Goal: Navigation & Orientation: Find specific page/section

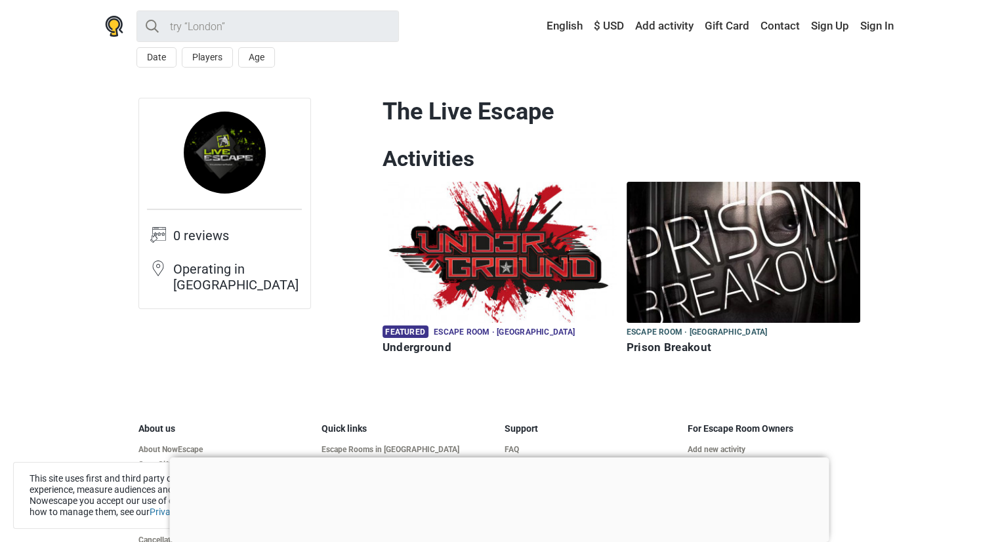
click at [685, 234] on img at bounding box center [744, 252] width 234 height 141
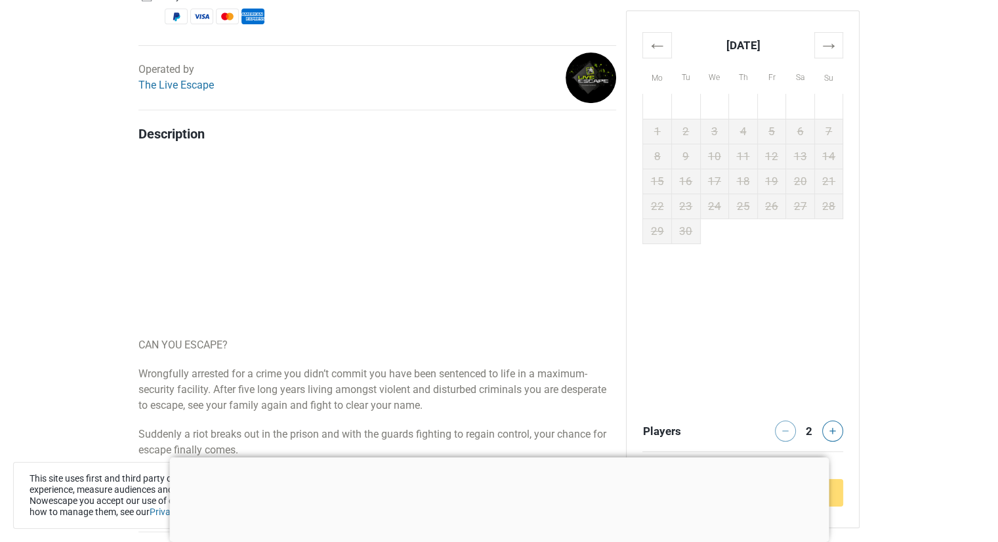
scroll to position [525, 0]
click at [824, 41] on th "→" at bounding box center [829, 45] width 29 height 26
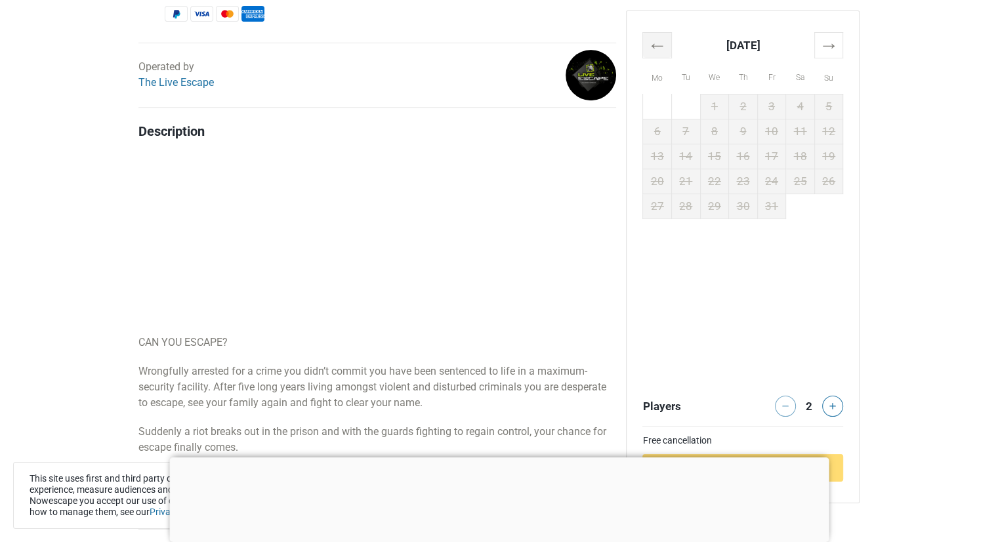
click at [657, 56] on th "←" at bounding box center [657, 45] width 29 height 26
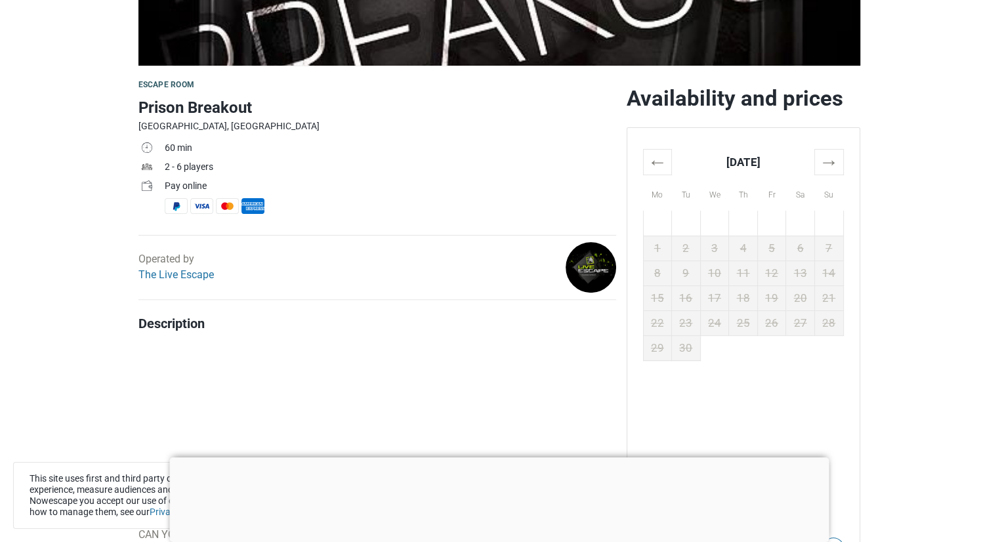
scroll to position [328, 0]
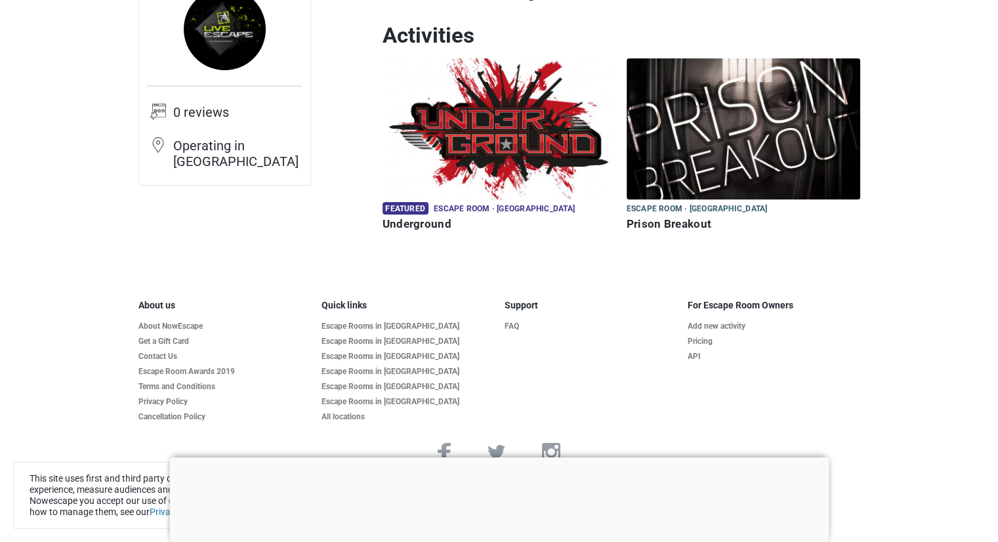
scroll to position [131, 0]
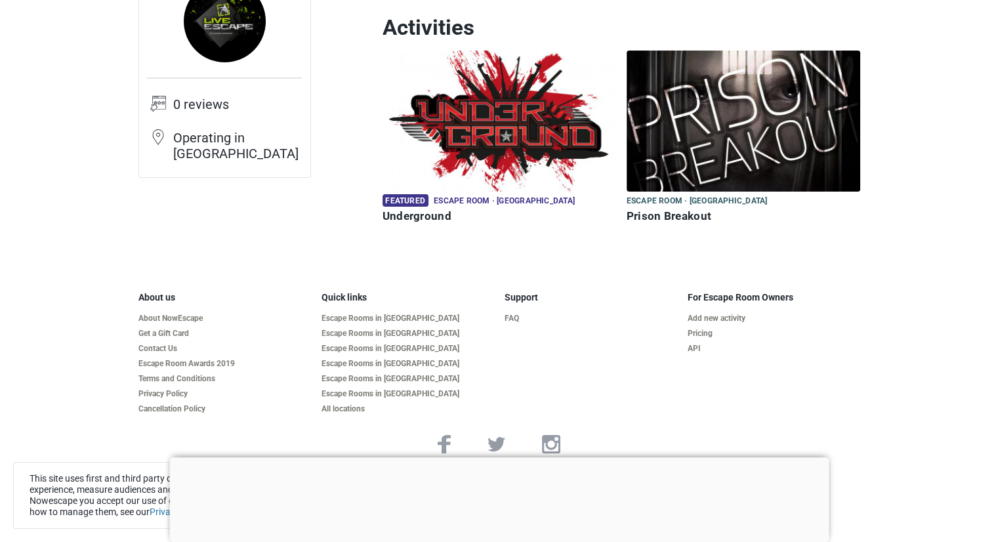
click at [512, 126] on img at bounding box center [500, 121] width 234 height 141
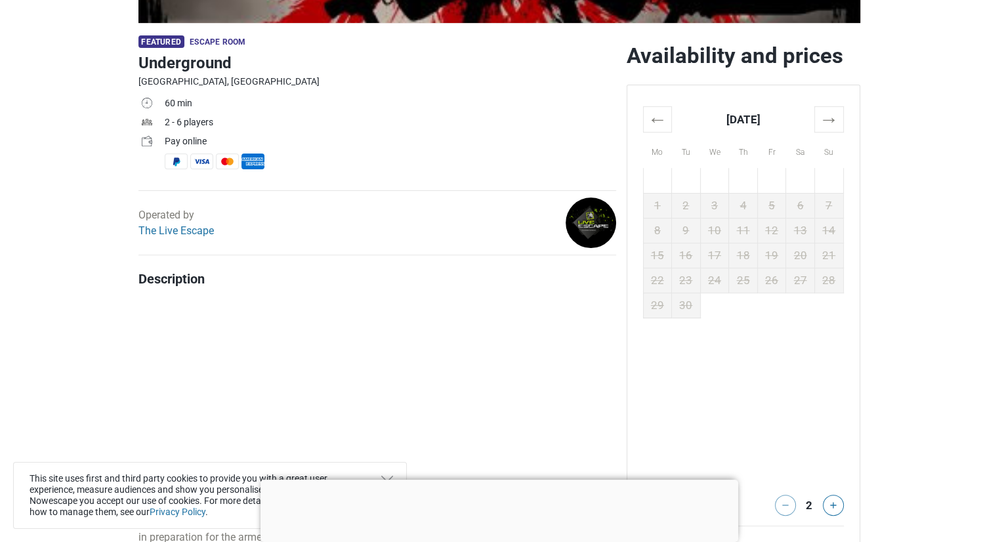
scroll to position [459, 0]
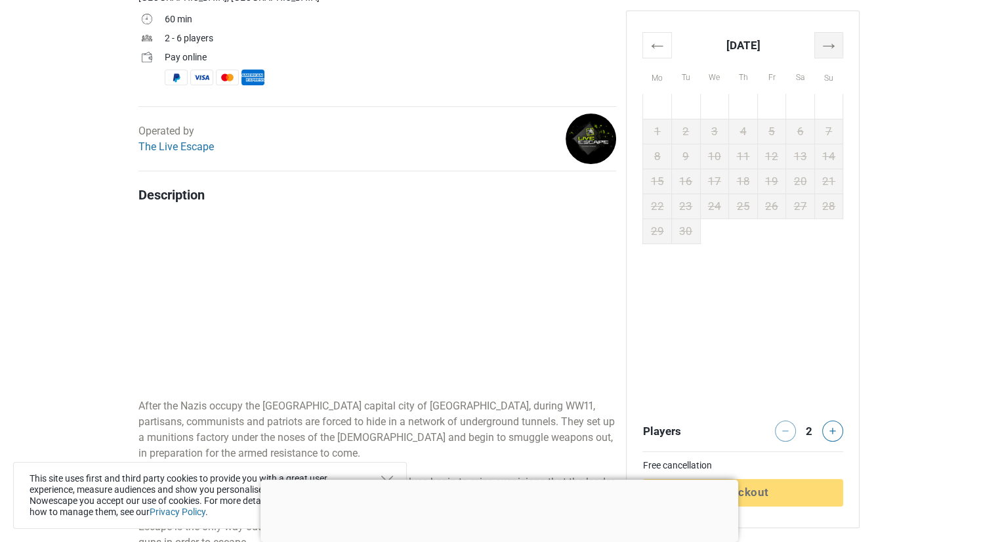
click at [831, 48] on th "→" at bounding box center [829, 45] width 29 height 26
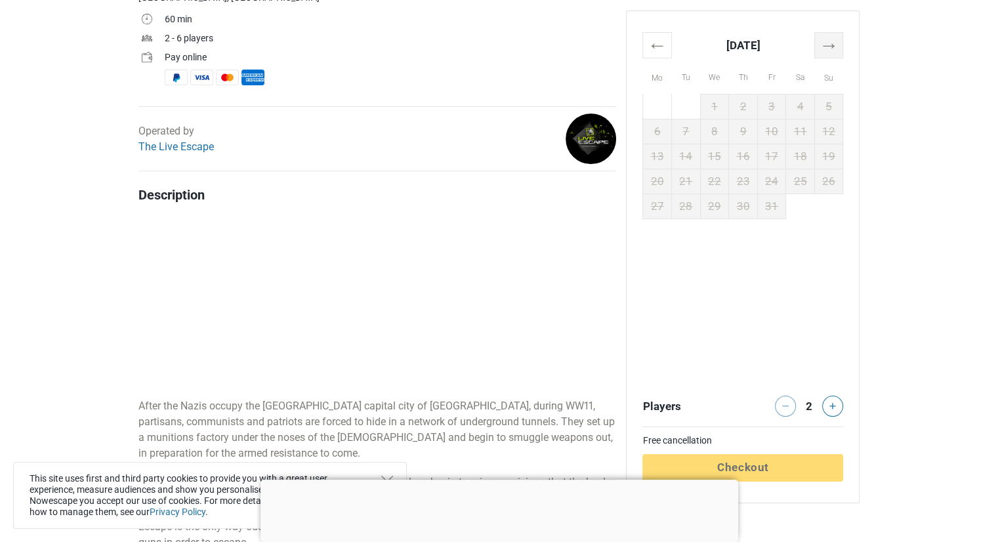
click at [831, 48] on th "→" at bounding box center [829, 45] width 29 height 26
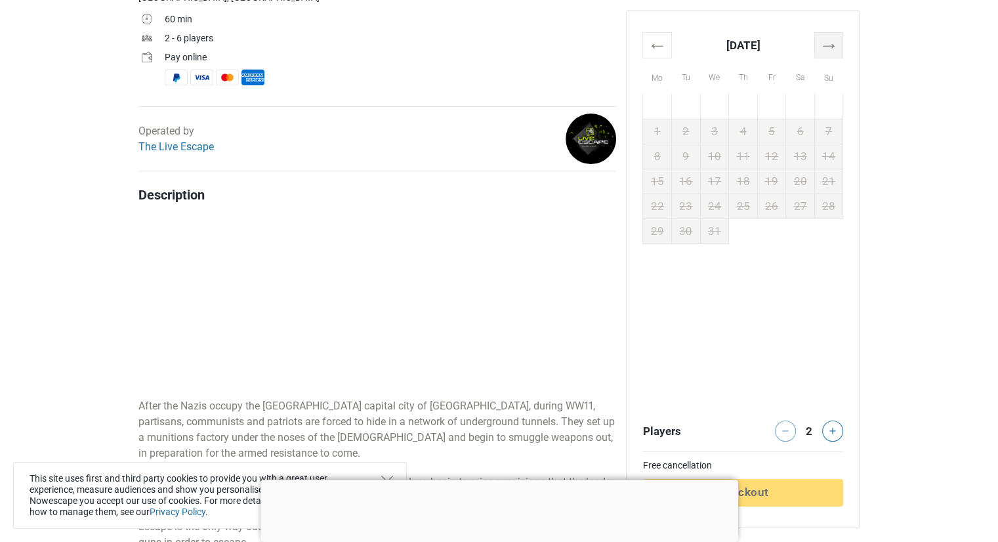
click at [831, 48] on th "→" at bounding box center [829, 45] width 29 height 26
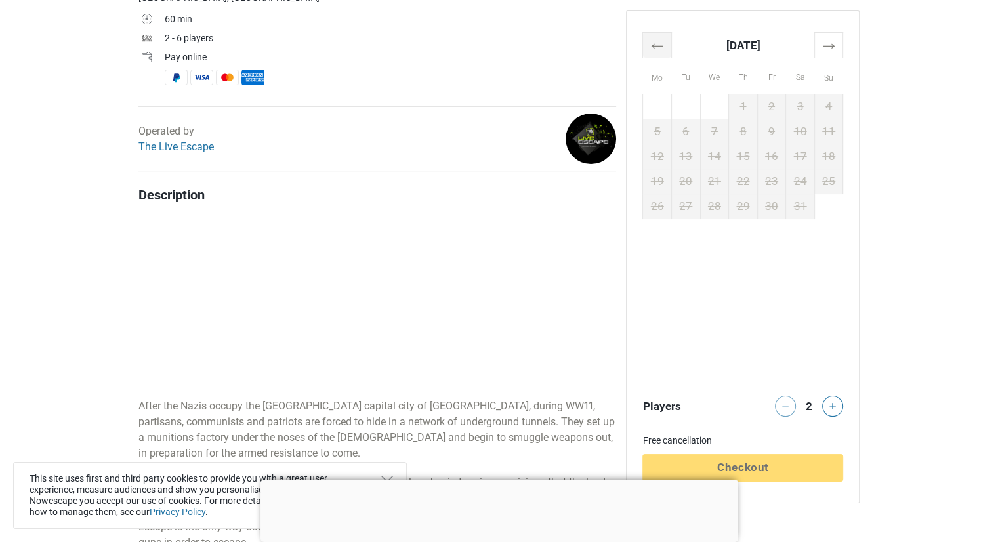
click at [650, 53] on th "←" at bounding box center [657, 45] width 29 height 26
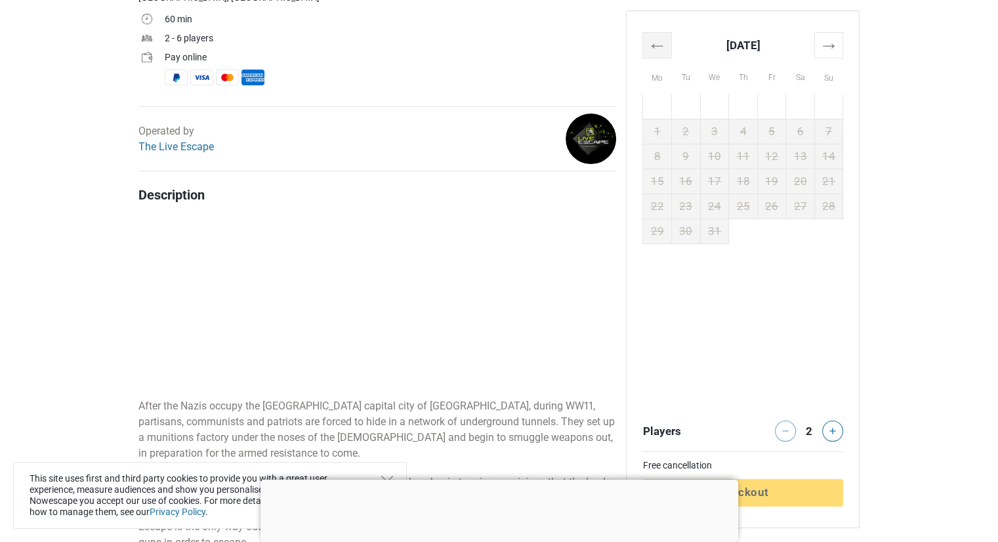
click at [650, 53] on th "←" at bounding box center [657, 45] width 29 height 26
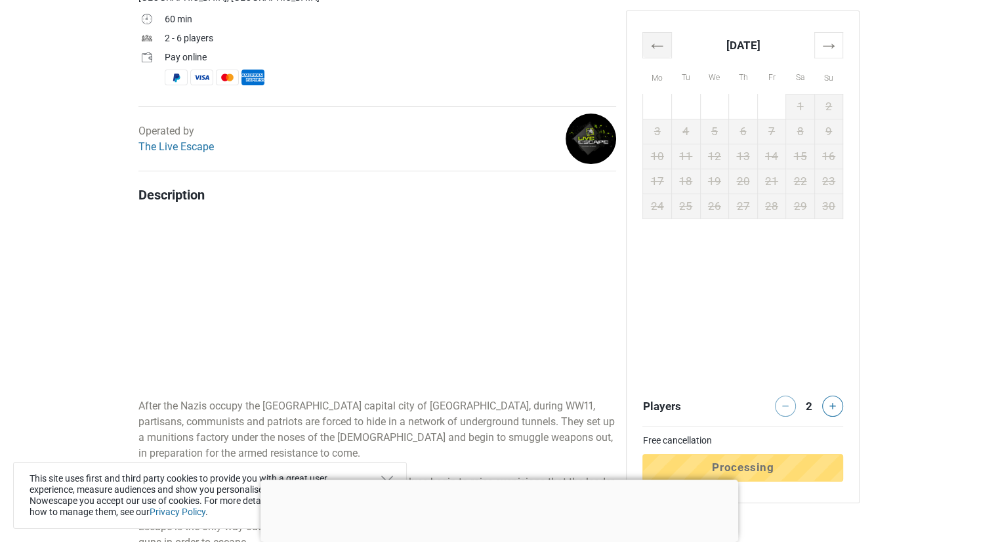
click at [650, 53] on th "←" at bounding box center [657, 45] width 29 height 26
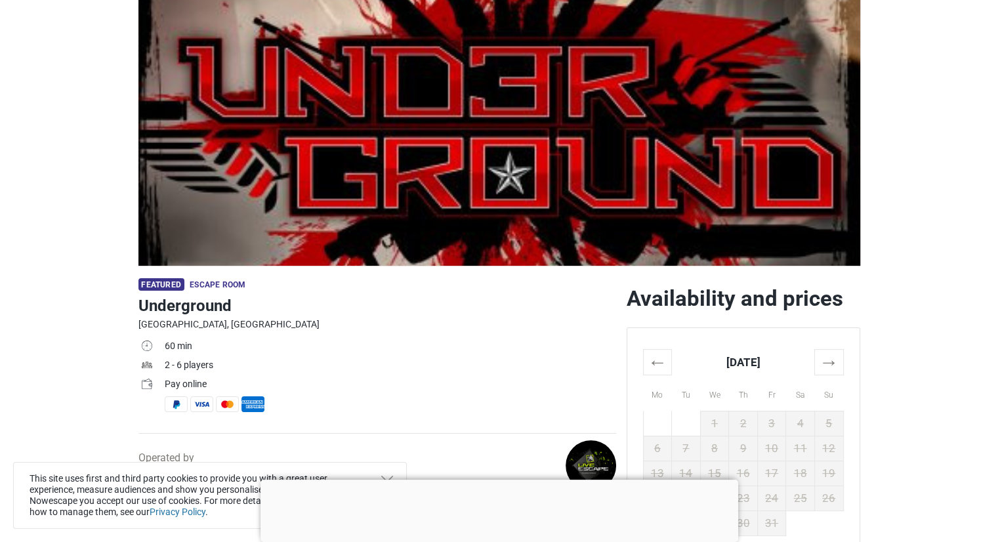
scroll to position [0, 0]
